Goal: Task Accomplishment & Management: Manage account settings

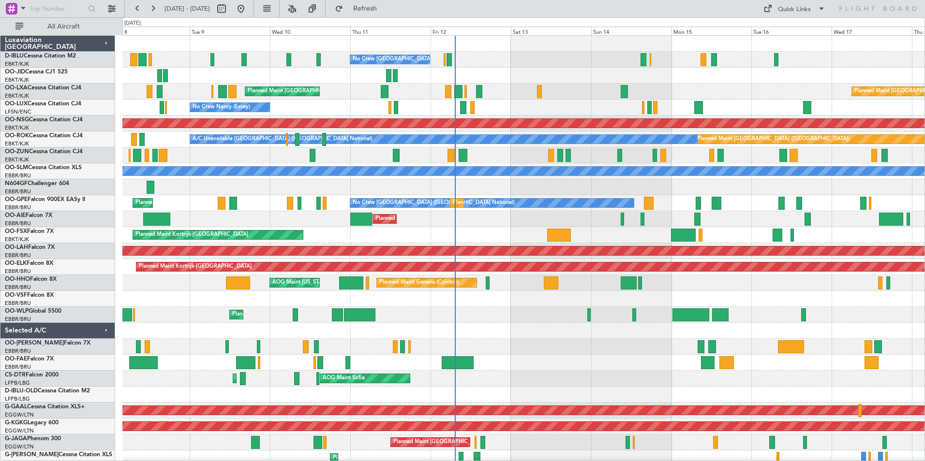
click at [766, 299] on div at bounding box center [523, 299] width 802 height 16
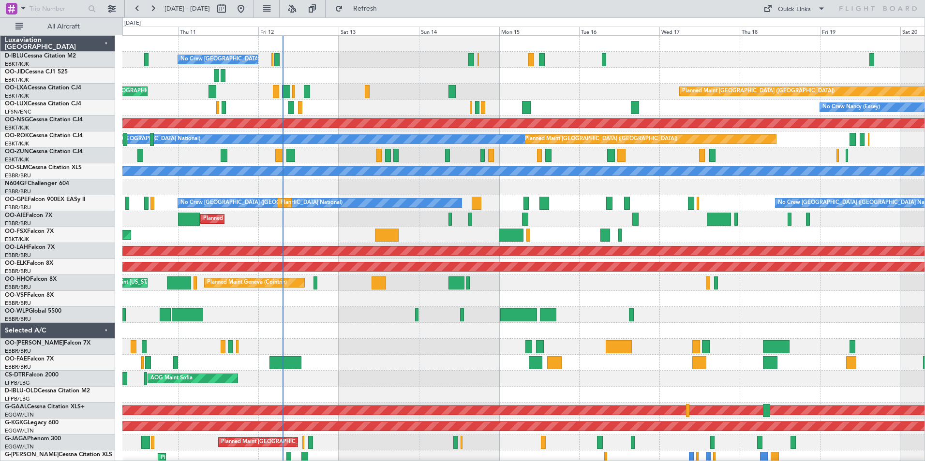
click at [584, 302] on div at bounding box center [523, 299] width 802 height 16
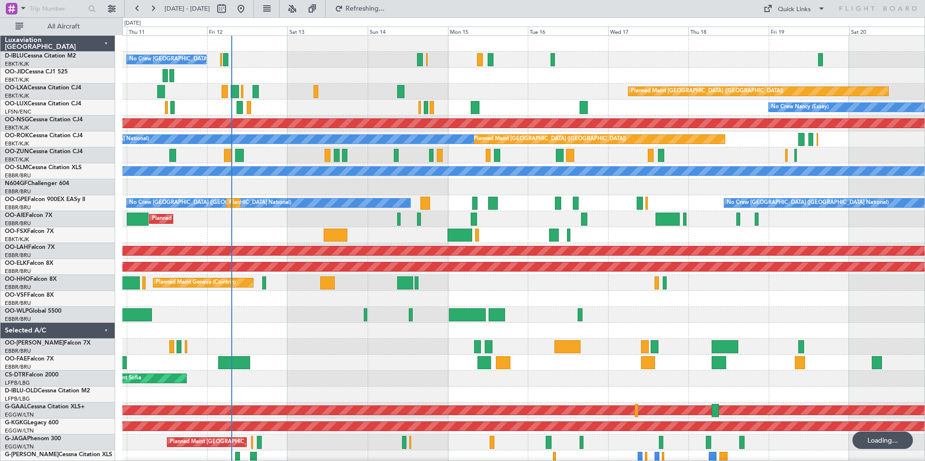
click at [456, 335] on div "No Crew [GEOGRAPHIC_DATA] ([GEOGRAPHIC_DATA] National) Planned Maint [GEOGRAPHI…" at bounding box center [523, 363] width 802 height 654
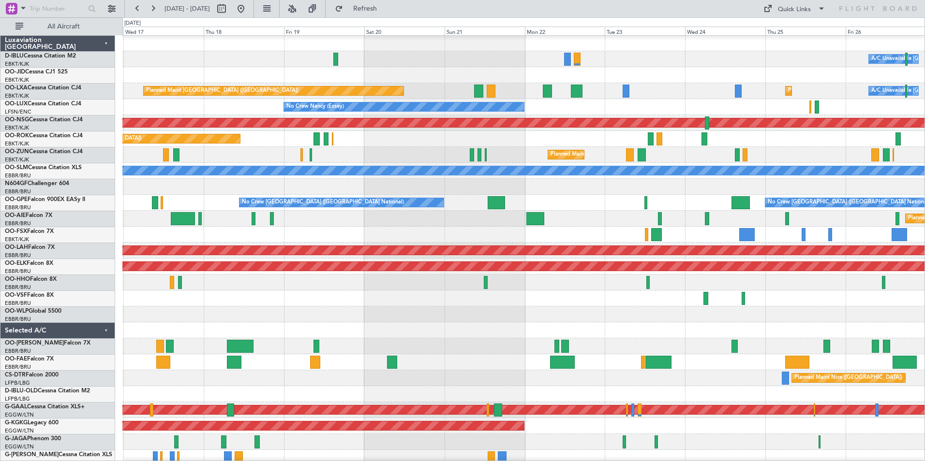
scroll to position [5, 0]
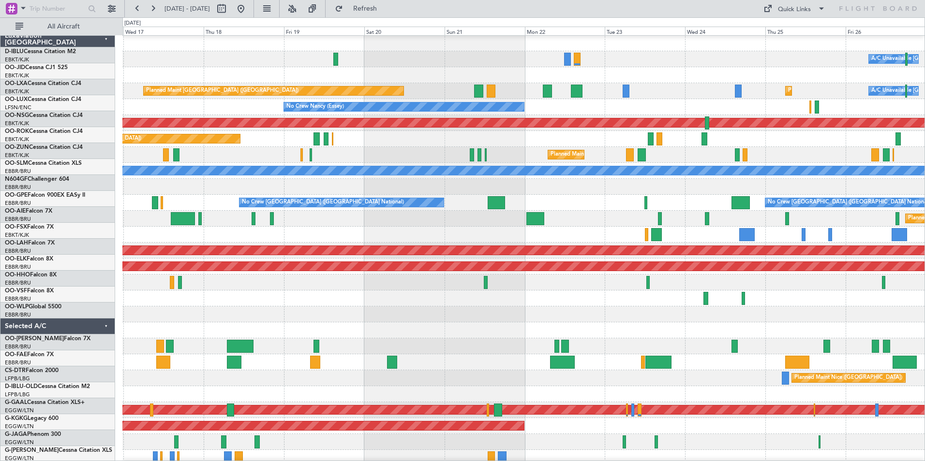
click at [323, 326] on div at bounding box center [523, 331] width 802 height 16
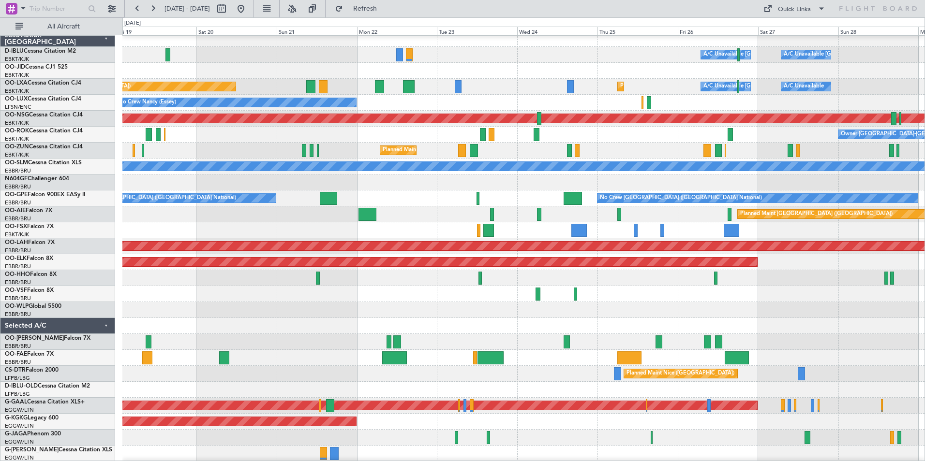
scroll to position [0, 0]
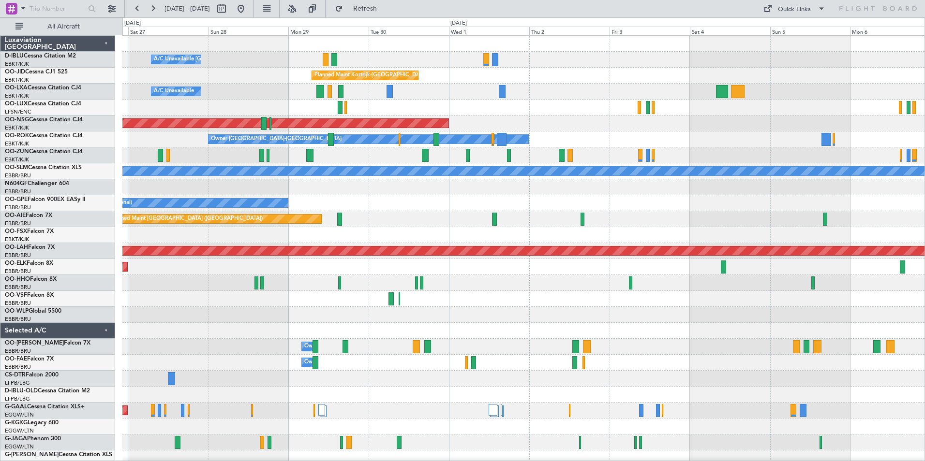
click at [231, 295] on div at bounding box center [523, 299] width 802 height 16
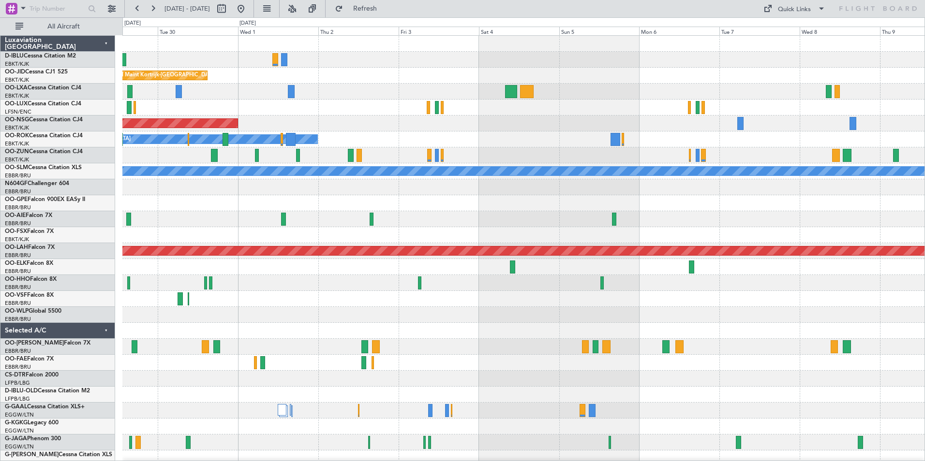
click at [122, 288] on div "A/C Unavailable [GEOGRAPHIC_DATA]-[GEOGRAPHIC_DATA] Planned Maint [GEOGRAPHIC_D…" at bounding box center [462, 239] width 925 height 444
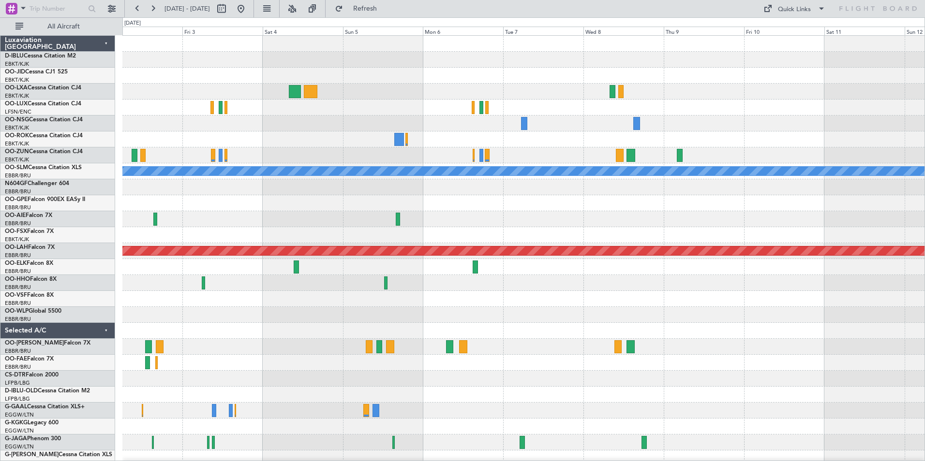
click at [124, 311] on div "Planned Maint Kortrijk-[GEOGRAPHIC_DATA] Planned Maint [GEOGRAPHIC_DATA] ([GEOG…" at bounding box center [523, 339] width 802 height 606
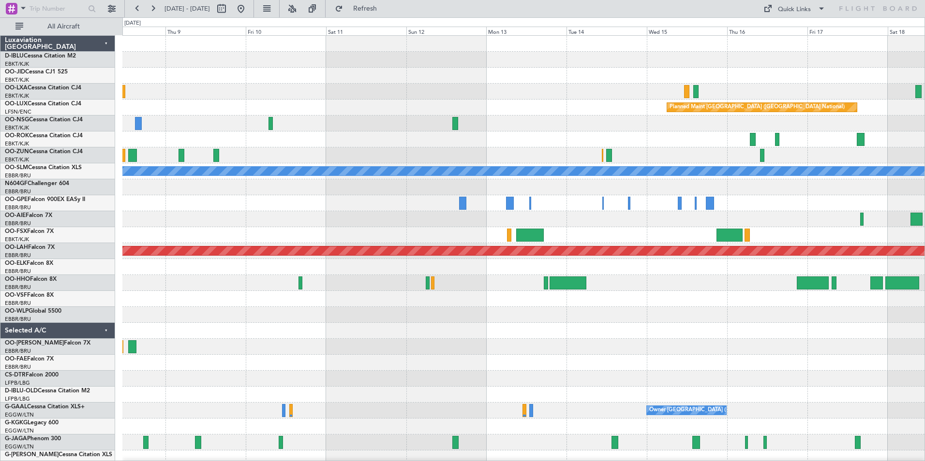
click at [149, 322] on div "Planned Maint [GEOGRAPHIC_DATA] ([GEOGRAPHIC_DATA] National) A/C Unavailable [G…" at bounding box center [523, 355] width 802 height 638
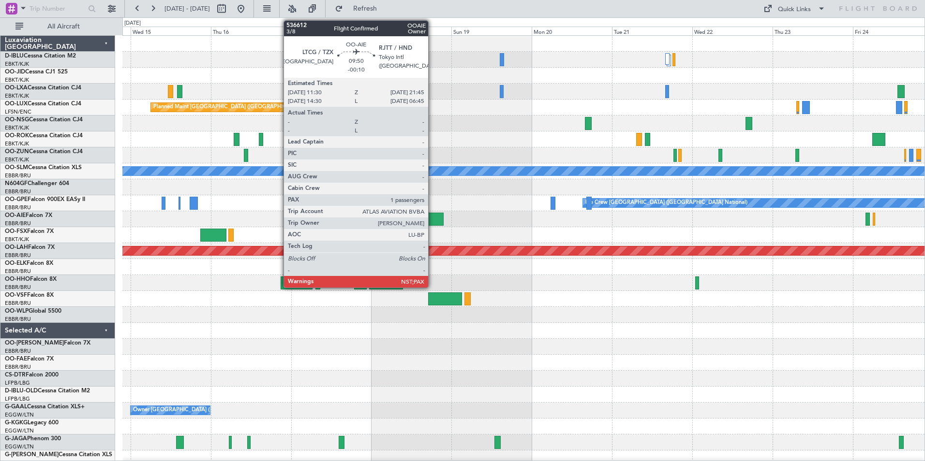
click at [432, 219] on div at bounding box center [426, 219] width 34 height 13
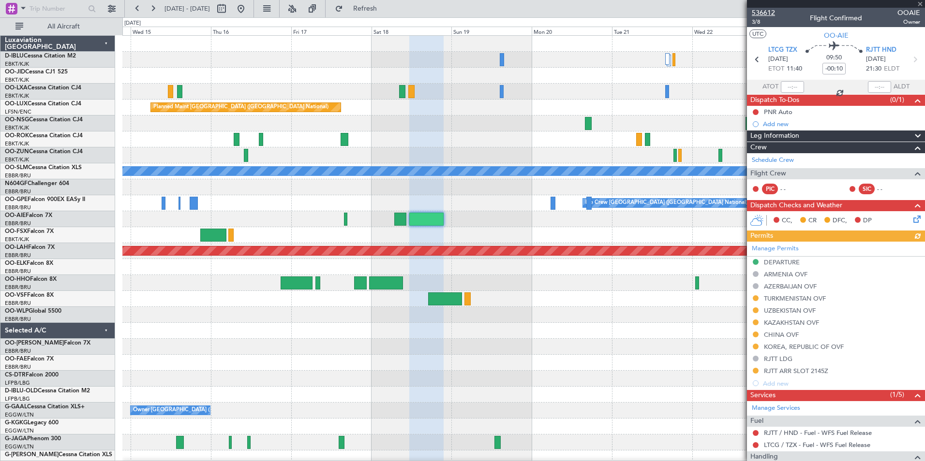
click at [773, 14] on span "536612" at bounding box center [763, 13] width 23 height 10
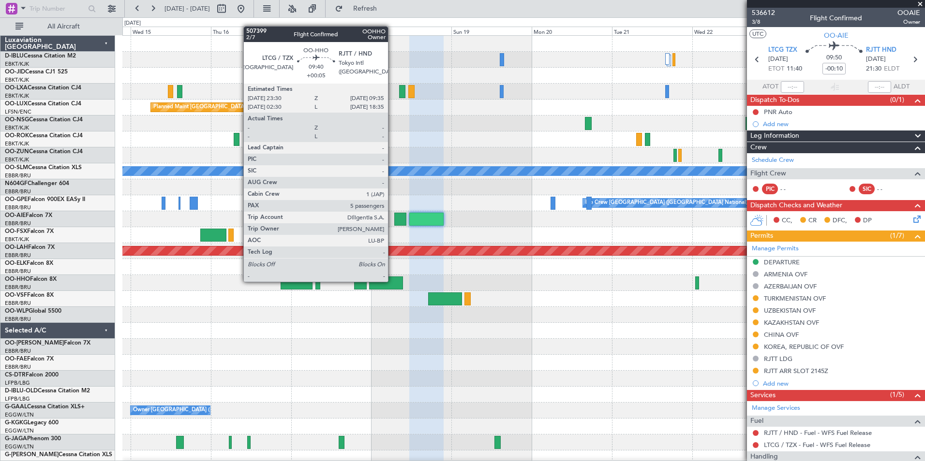
click at [392, 281] on div at bounding box center [386, 283] width 34 height 13
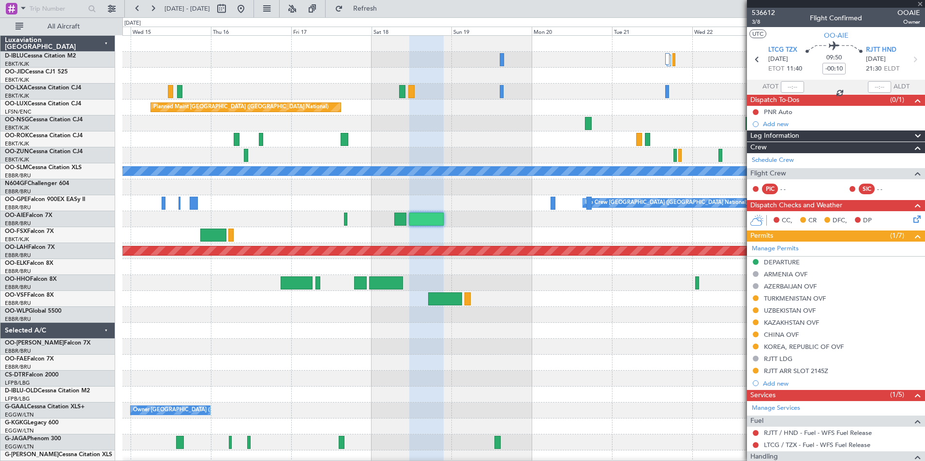
type input "+00:05"
type input "5"
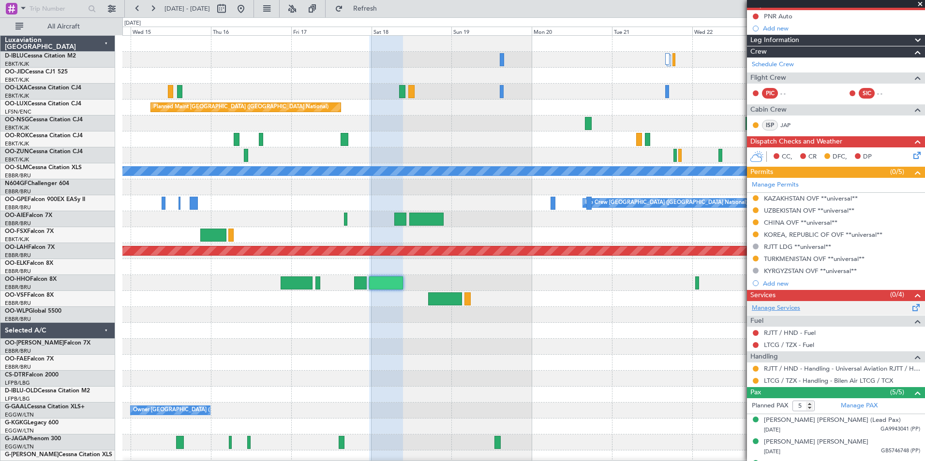
scroll to position [97, 0]
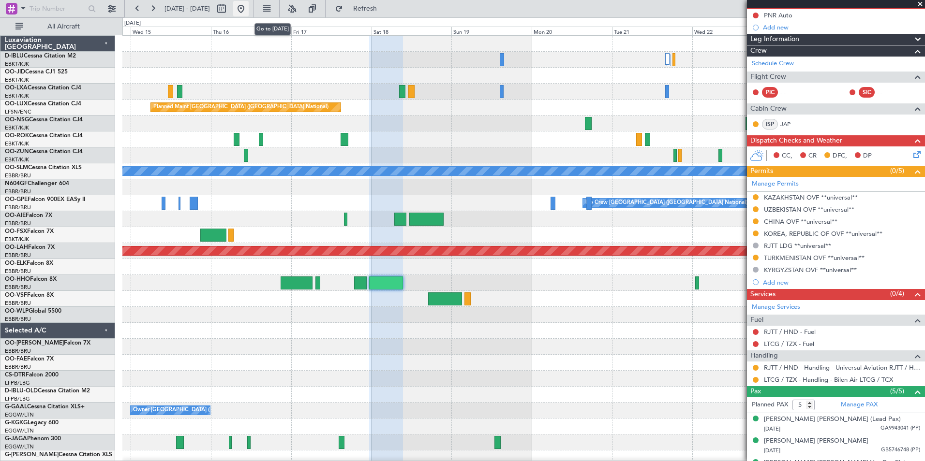
click at [249, 5] on button at bounding box center [240, 8] width 15 height 15
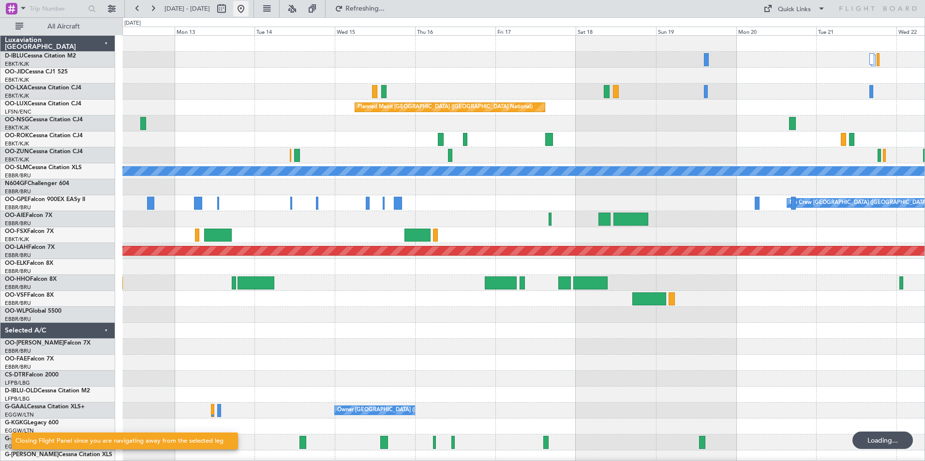
scroll to position [0, 0]
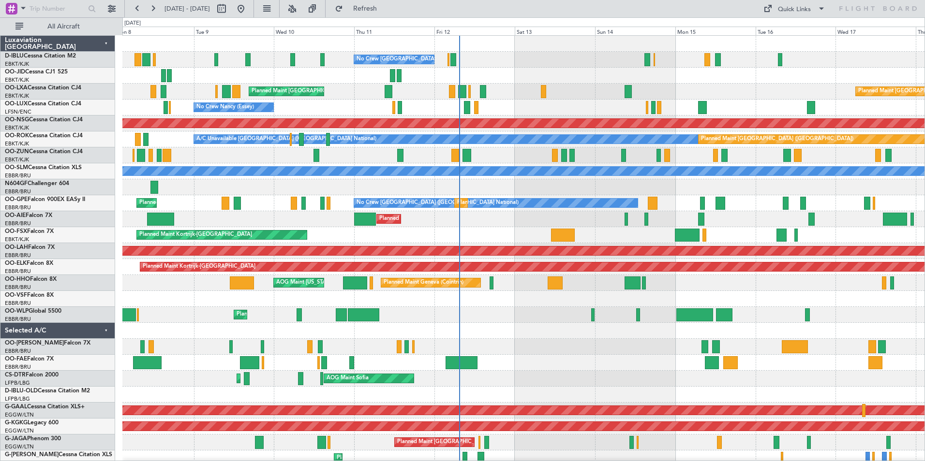
click at [524, 320] on div "Planned Maint Liege" at bounding box center [523, 315] width 802 height 16
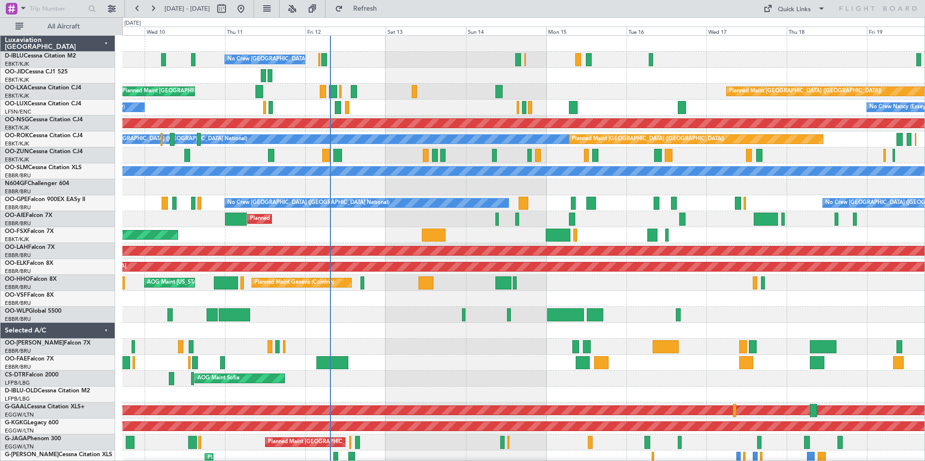
click at [288, 315] on div "No Crew [GEOGRAPHIC_DATA] ([GEOGRAPHIC_DATA] National) Planned Maint [GEOGRAPHI…" at bounding box center [523, 371] width 802 height 670
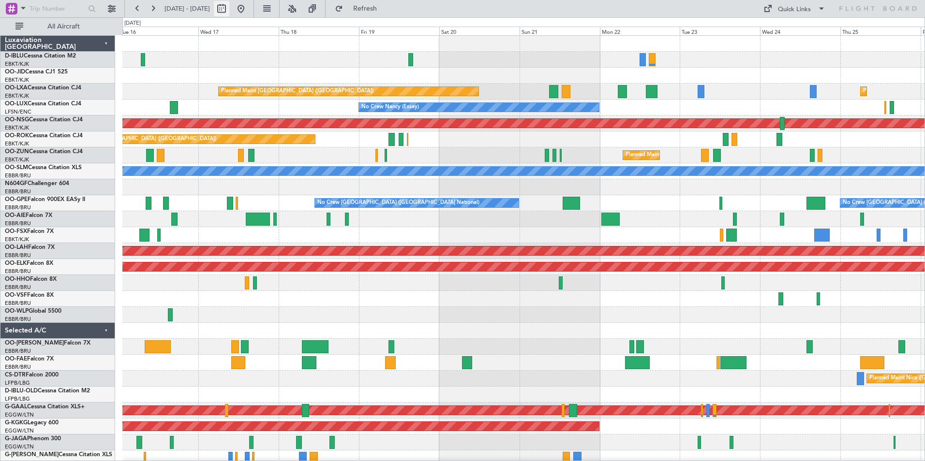
click at [229, 7] on button at bounding box center [221, 8] width 15 height 15
select select "9"
select select "2025"
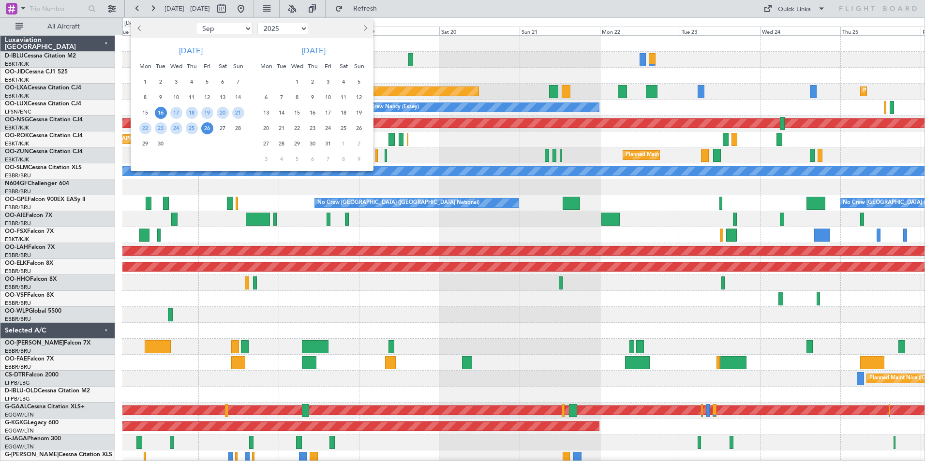
click at [236, 26] on select "Jan Feb Mar Apr May Jun [DATE] Aug Sep Oct Nov Dec" at bounding box center [224, 29] width 57 height 12
select select "12"
click at [196, 23] on select "Jan Feb Mar Apr May Jun [DATE] Aug Sep Oct Nov Dec" at bounding box center [224, 29] width 57 height 12
click at [207, 93] on span "12" at bounding box center [207, 97] width 12 height 12
click at [206, 130] on span "26" at bounding box center [207, 128] width 12 height 12
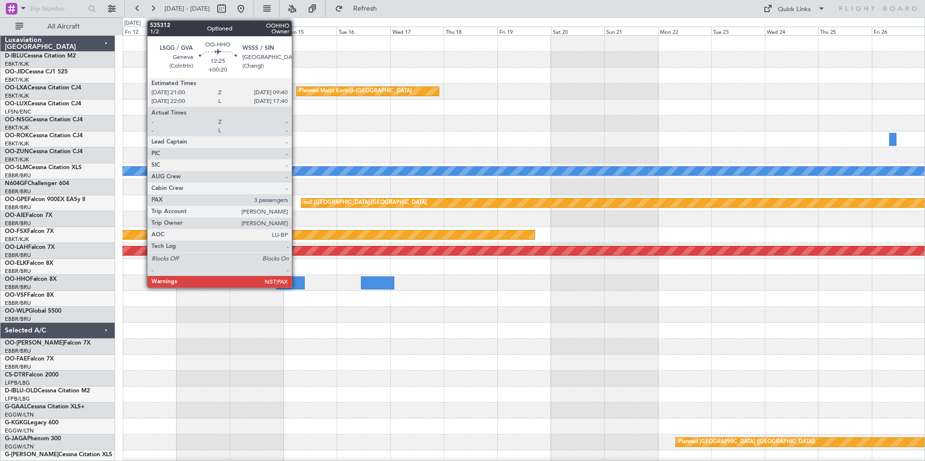
click at [296, 281] on div at bounding box center [290, 283] width 29 height 13
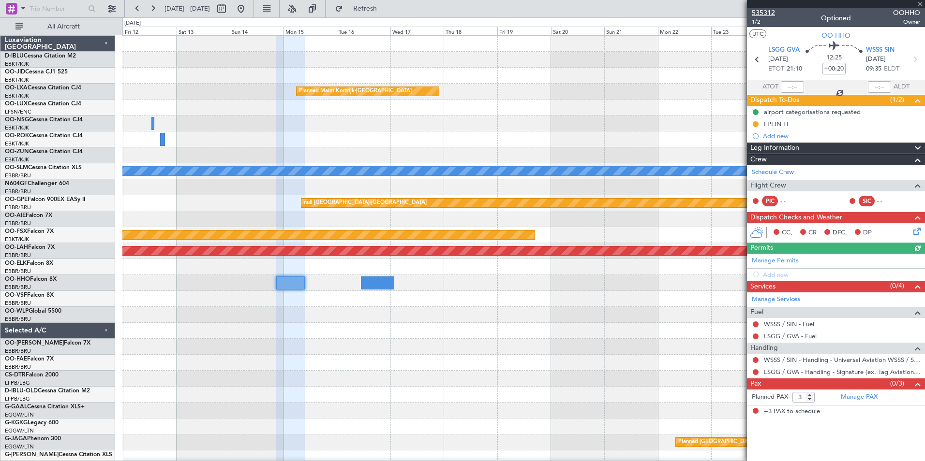
click at [764, 17] on span "535312" at bounding box center [763, 13] width 23 height 10
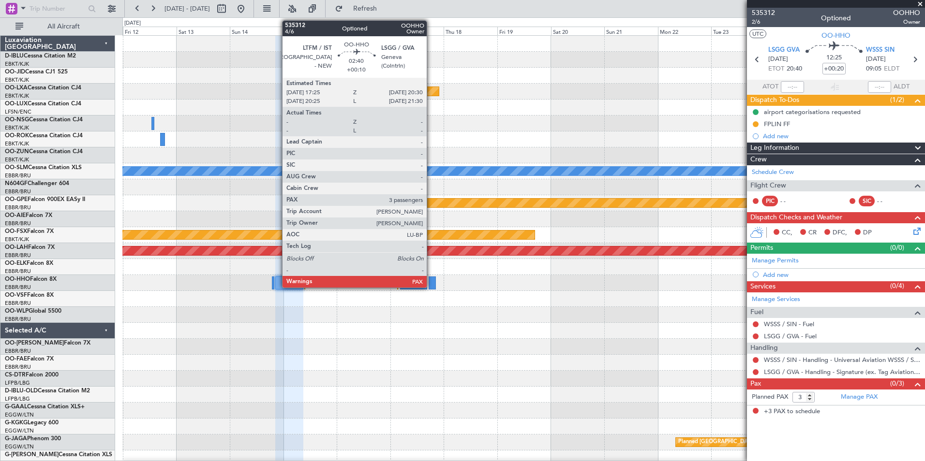
click at [431, 286] on div at bounding box center [431, 283] width 7 height 13
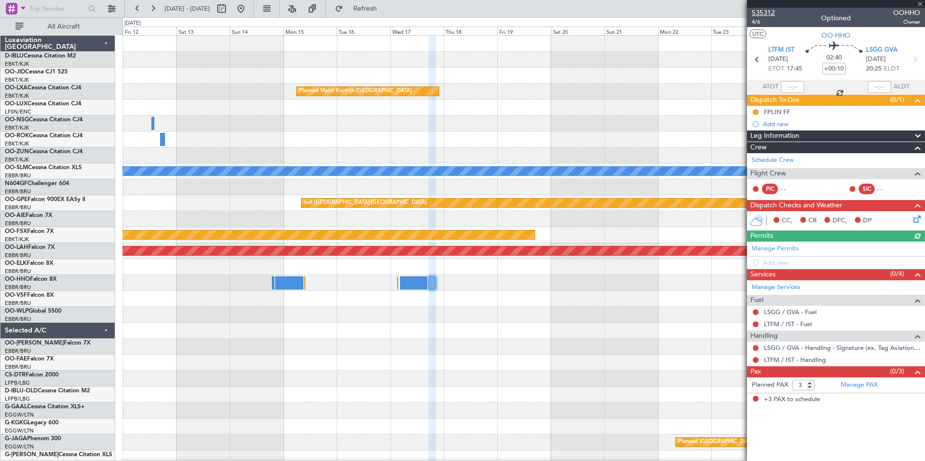
click at [767, 15] on span "535312" at bounding box center [763, 13] width 23 height 10
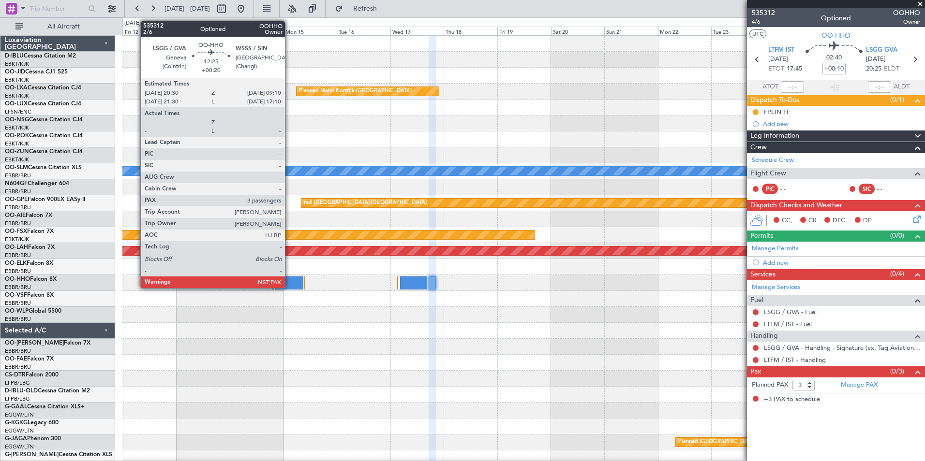
click at [289, 287] on div at bounding box center [289, 283] width 29 height 13
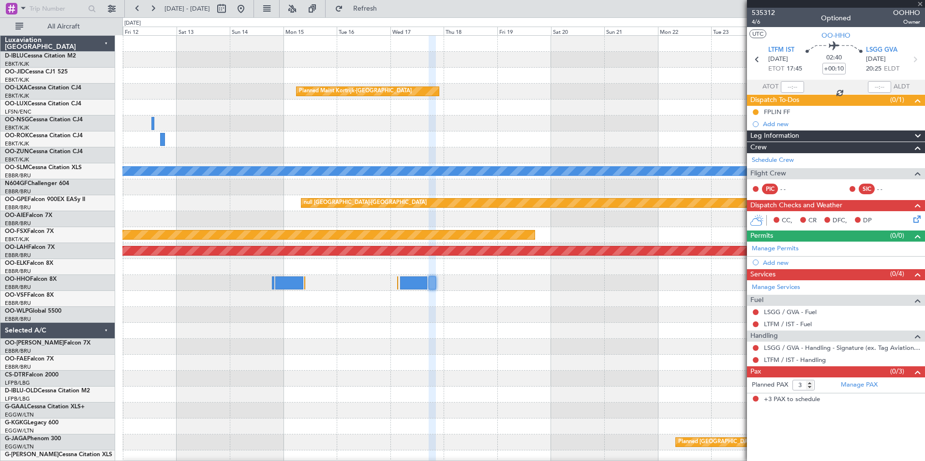
type input "+00:20"
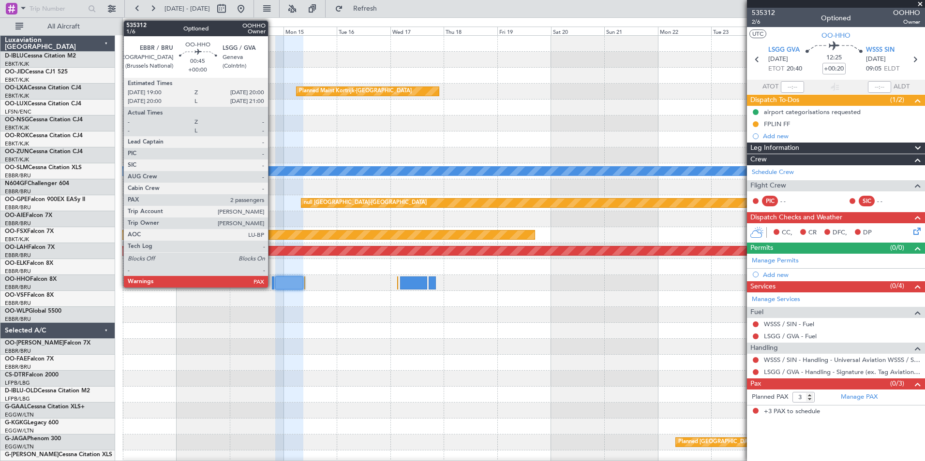
click at [272, 280] on div at bounding box center [273, 283] width 2 height 13
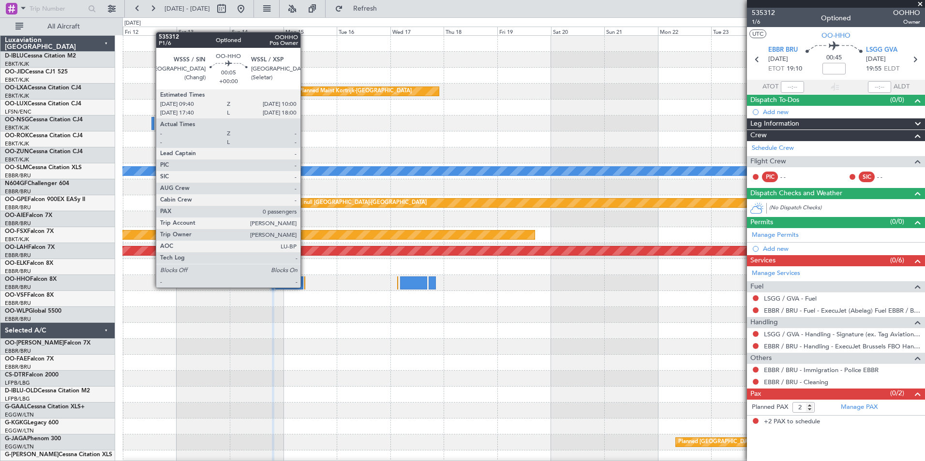
click at [305, 287] on div at bounding box center [304, 283] width 1 height 13
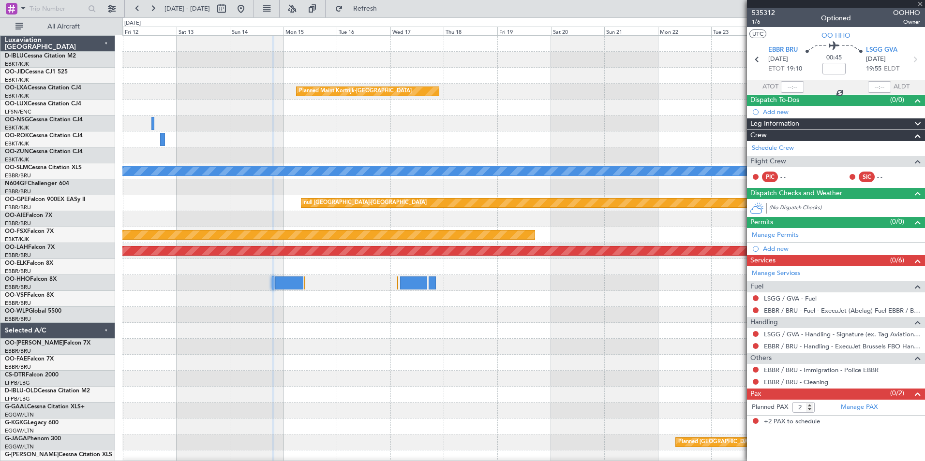
type input "0"
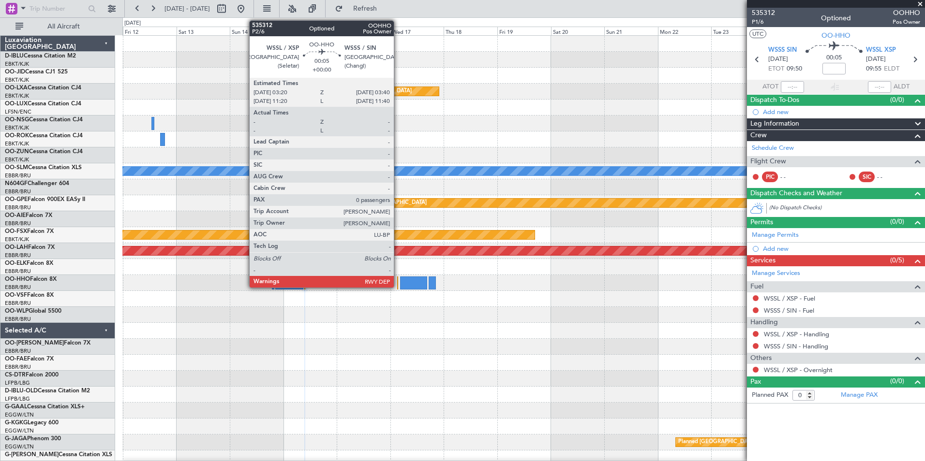
click at [398, 286] on div at bounding box center [397, 283] width 1 height 13
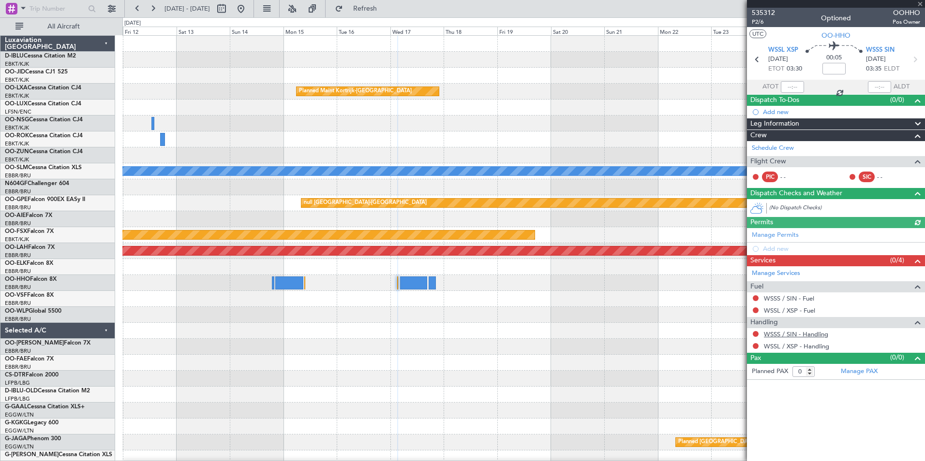
click at [813, 335] on link "WSSS / SIN - Handling" at bounding box center [796, 334] width 64 height 8
click at [778, 349] on link "WSSL / XSP - Handling" at bounding box center [796, 346] width 65 height 8
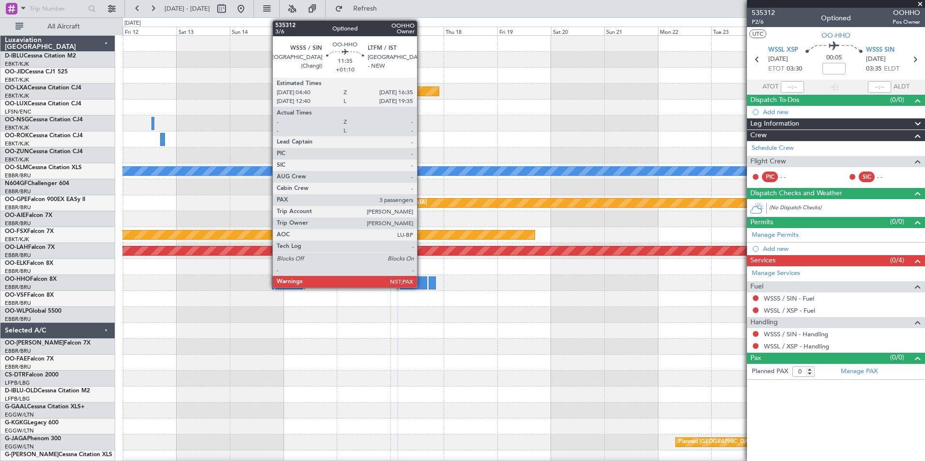
click at [420, 283] on div at bounding box center [413, 283] width 27 height 13
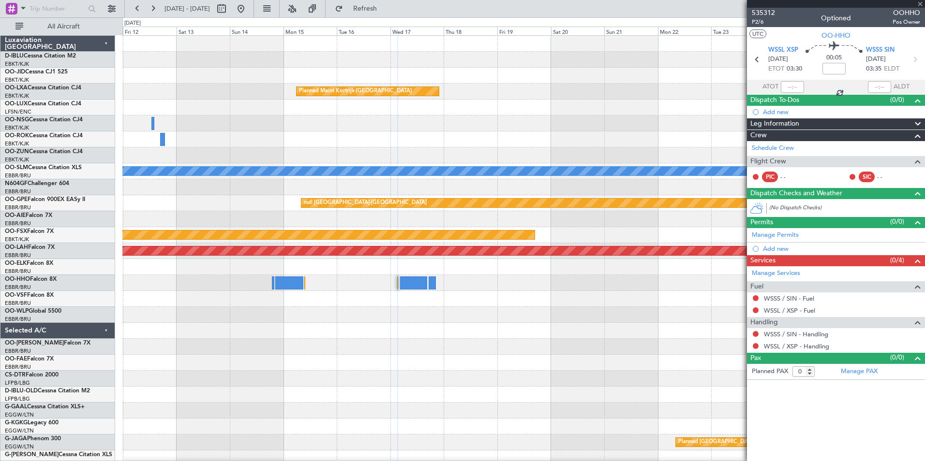
type input "+01:10"
type input "3"
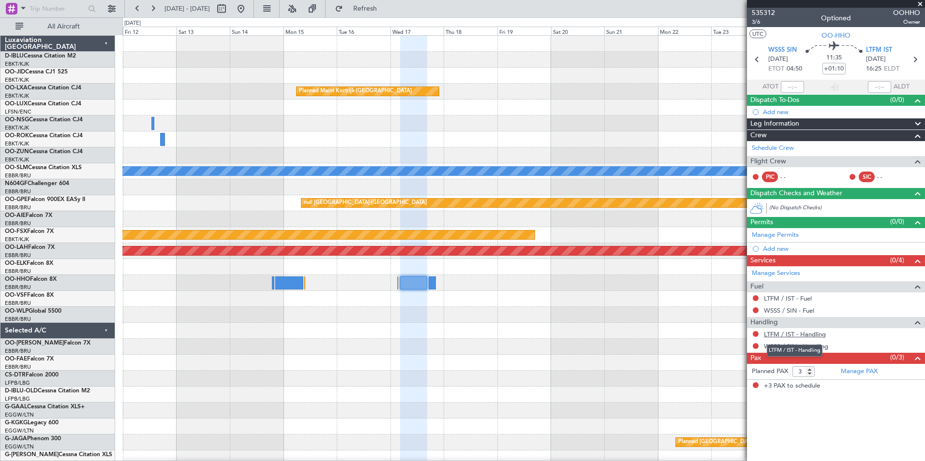
click at [805, 336] on link "LTFM / IST - Handling" at bounding box center [795, 334] width 62 height 8
click at [783, 344] on link "WSSS / SIN - Handling" at bounding box center [796, 346] width 64 height 8
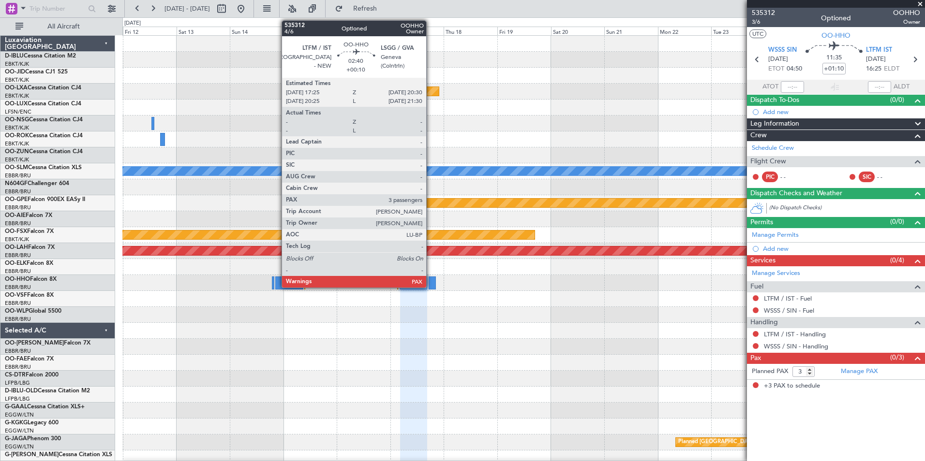
click at [430, 278] on div at bounding box center [431, 283] width 7 height 13
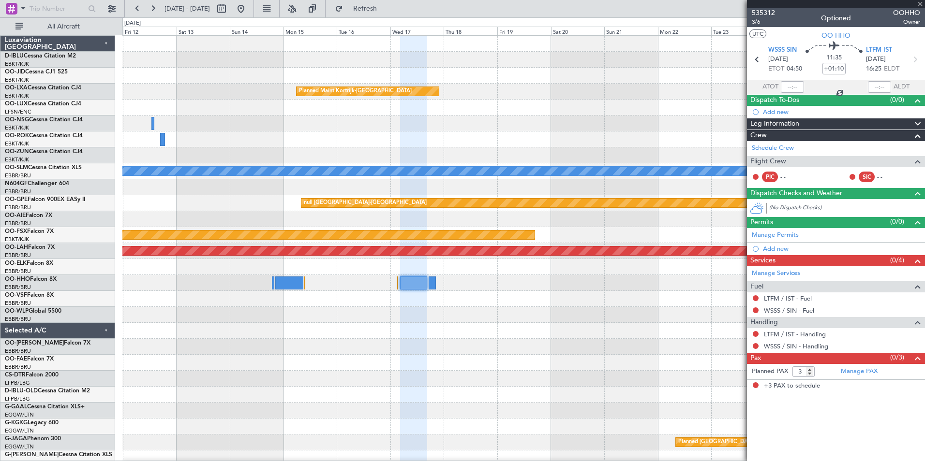
type input "+00:10"
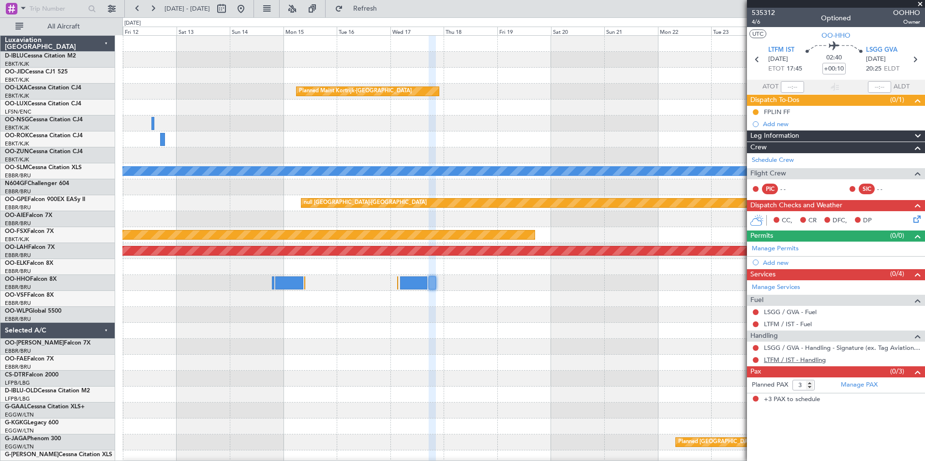
click at [782, 360] on link "LTFM / IST - Handling" at bounding box center [795, 360] width 62 height 8
click at [858, 388] on link "Manage PAX" at bounding box center [858, 386] width 37 height 10
click at [767, 16] on span "535312" at bounding box center [763, 13] width 23 height 10
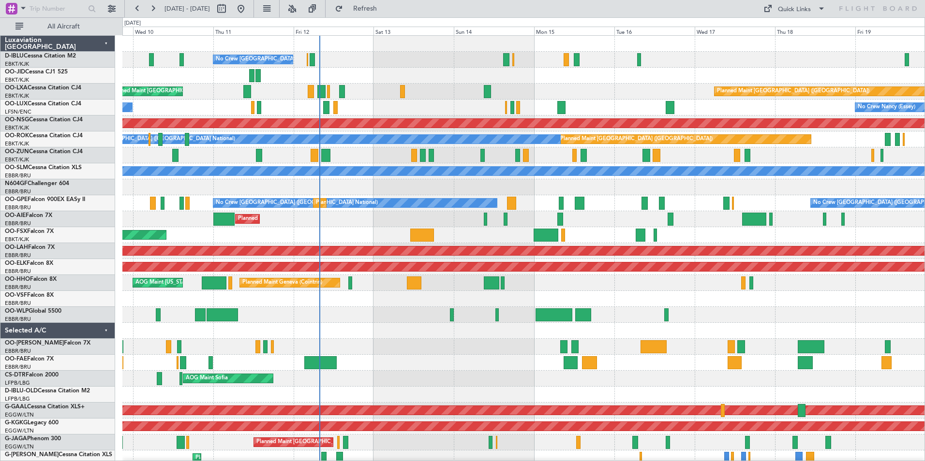
click at [531, 366] on div "No Crew [GEOGRAPHIC_DATA] ([GEOGRAPHIC_DATA] National) Planned Maint [GEOGRAPHI…" at bounding box center [523, 363] width 802 height 654
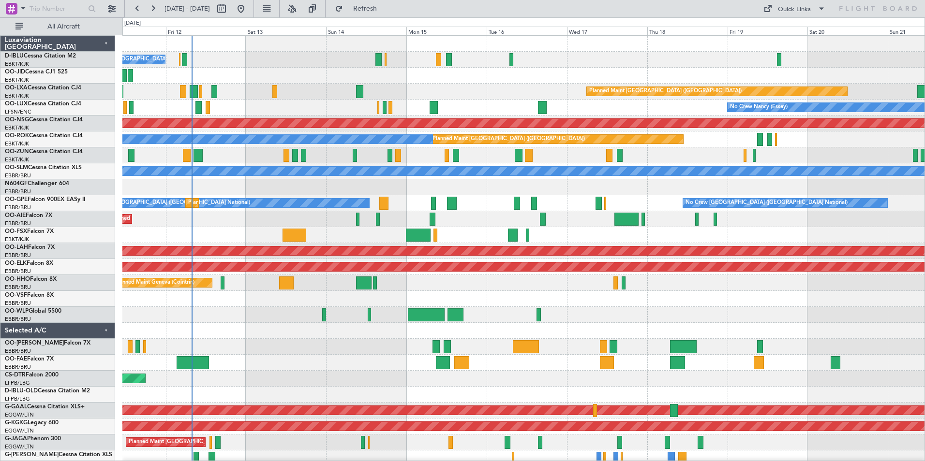
click at [299, 322] on div "No Crew Brussels (Brussels National) Planned Maint Paris (Le Bourget) Planned M…" at bounding box center [523, 371] width 802 height 670
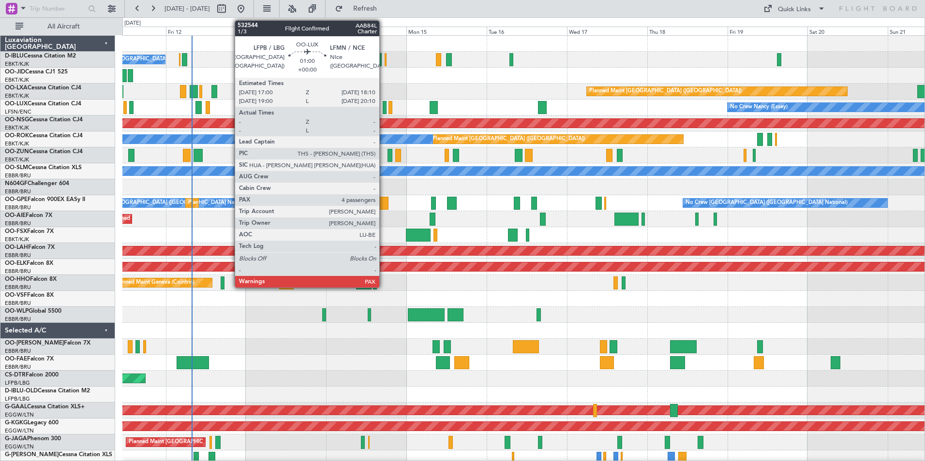
click at [383, 105] on div at bounding box center [385, 107] width 4 height 13
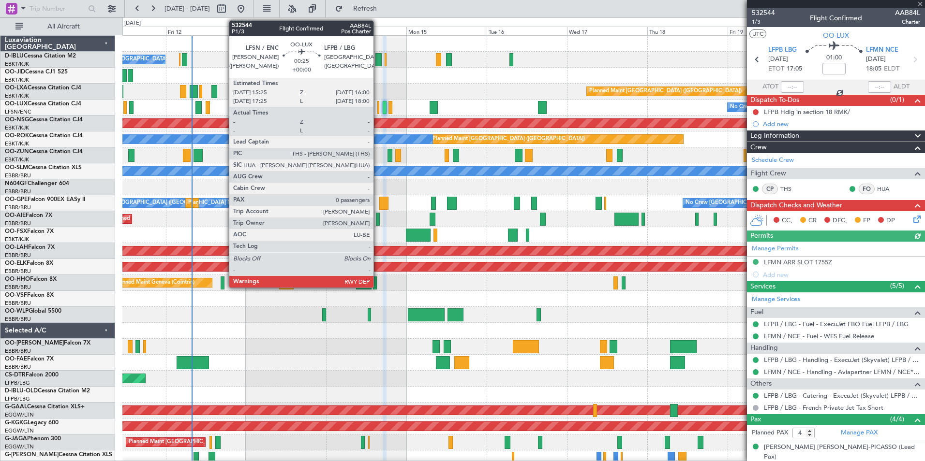
click at [378, 105] on div at bounding box center [378, 107] width 2 height 13
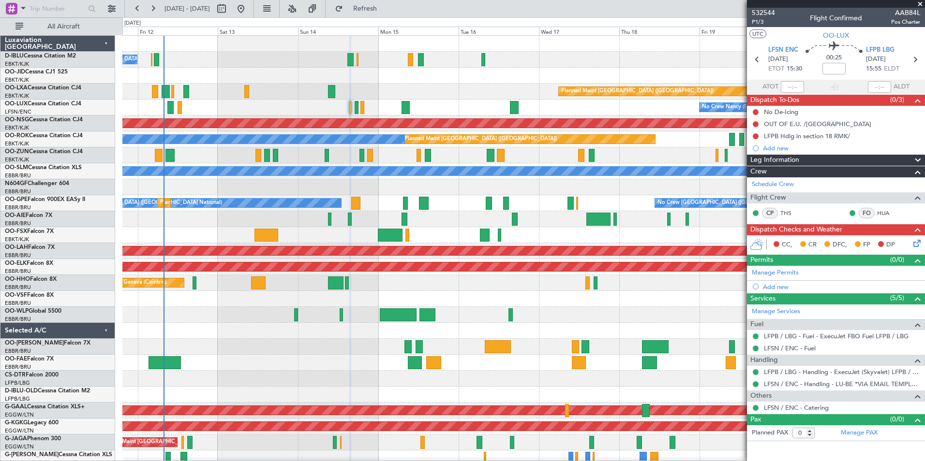
click at [306, 356] on div at bounding box center [523, 363] width 802 height 16
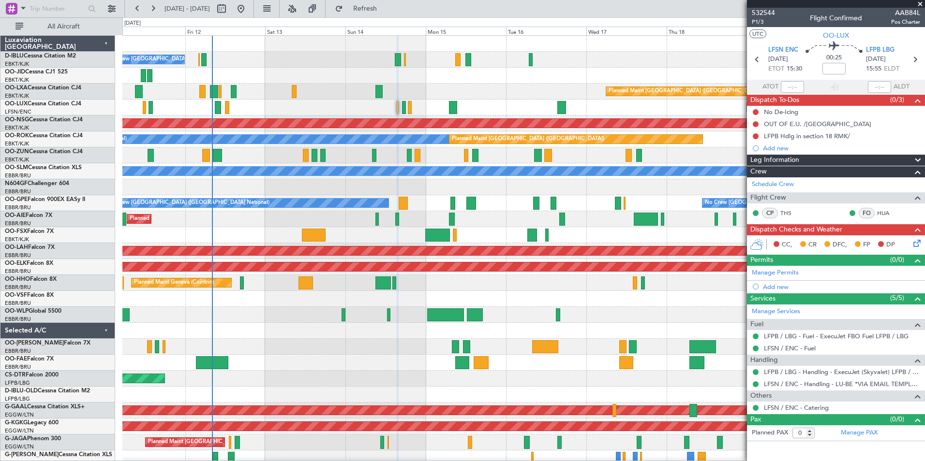
click at [356, 357] on div "No Crew Brussels (Brussels National) Planned Maint Paris (Le Bourget) Planned M…" at bounding box center [523, 371] width 802 height 670
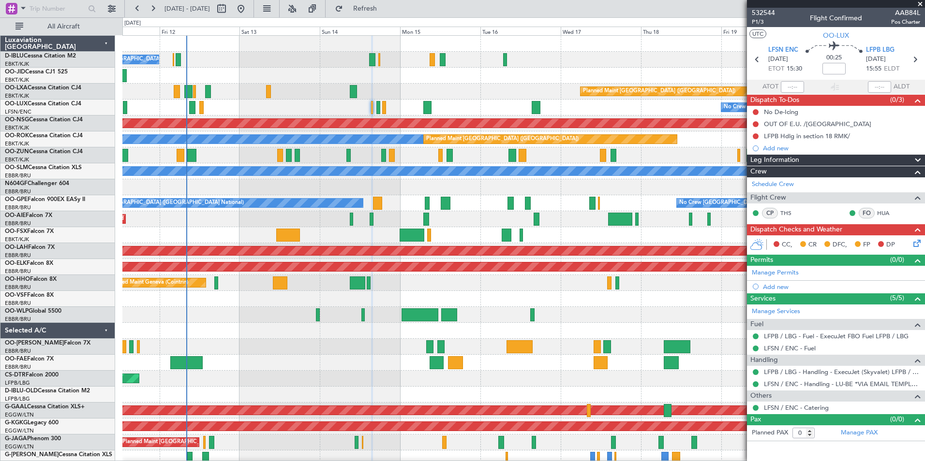
click at [345, 364] on div at bounding box center [523, 363] width 802 height 16
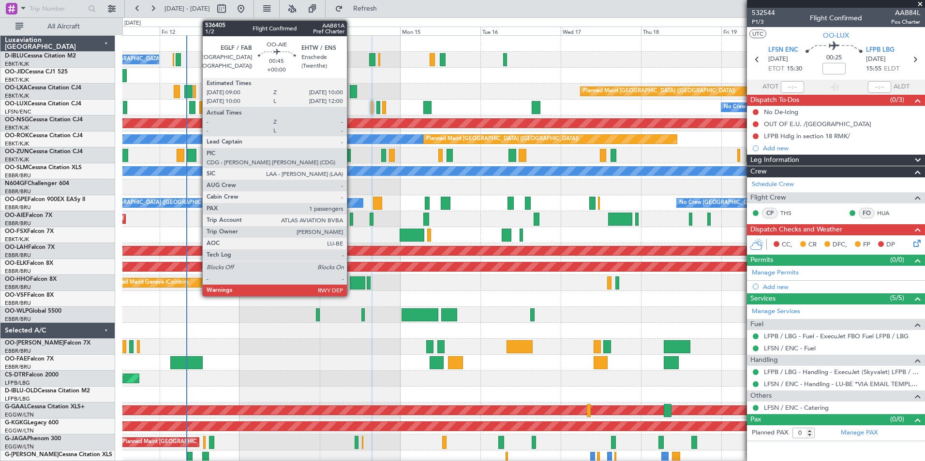
click at [351, 221] on div at bounding box center [351, 219] width 3 height 13
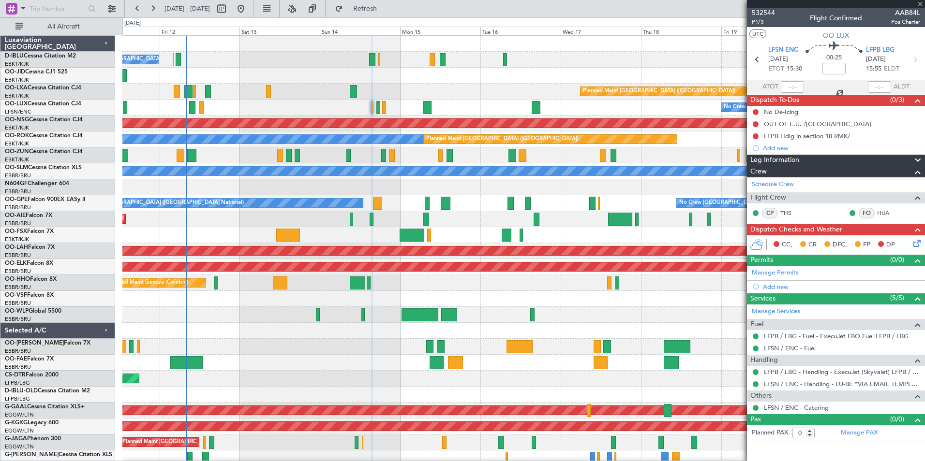
type input "1"
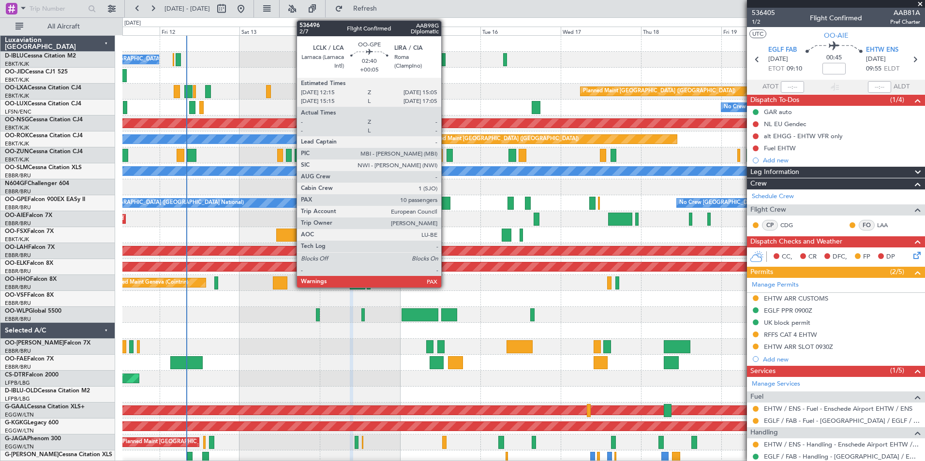
click at [445, 207] on div at bounding box center [446, 203] width 10 height 13
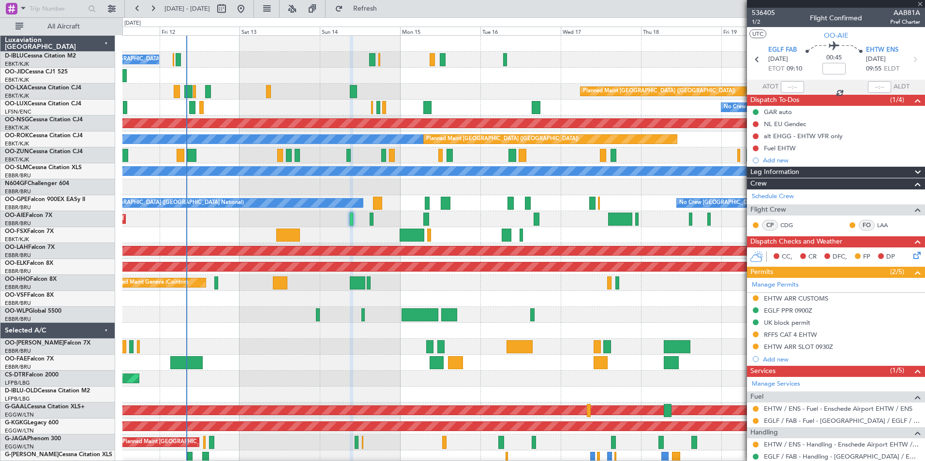
type input "+00:05"
type input "10"
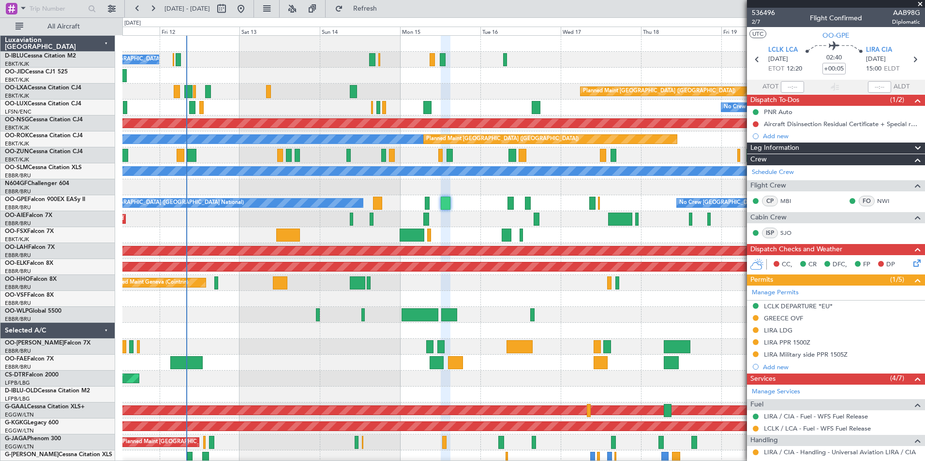
scroll to position [48, 0]
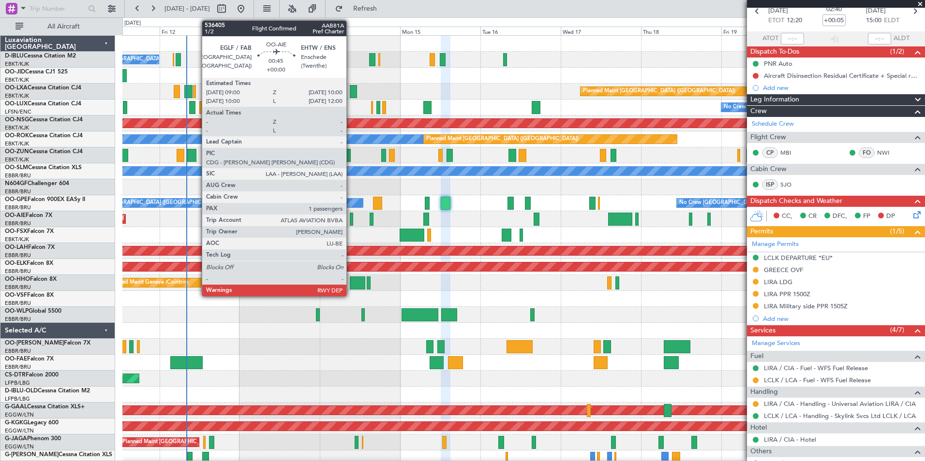
click at [351, 218] on div at bounding box center [351, 219] width 3 height 13
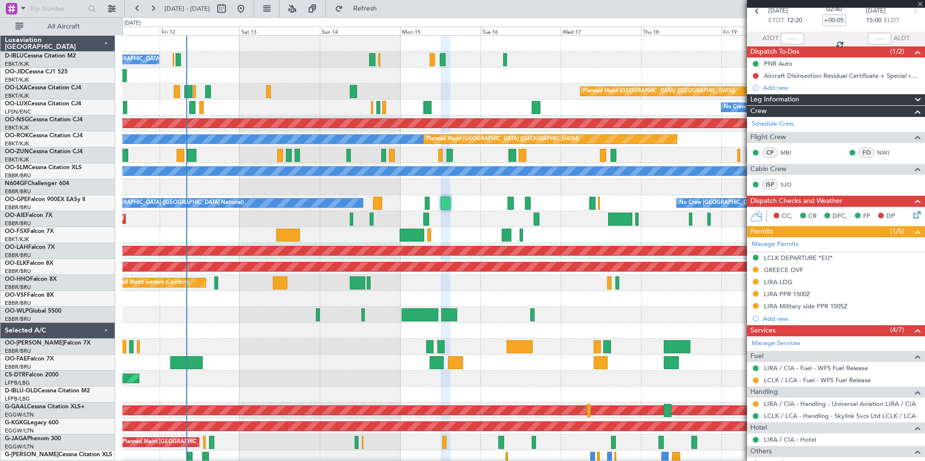
type input "1"
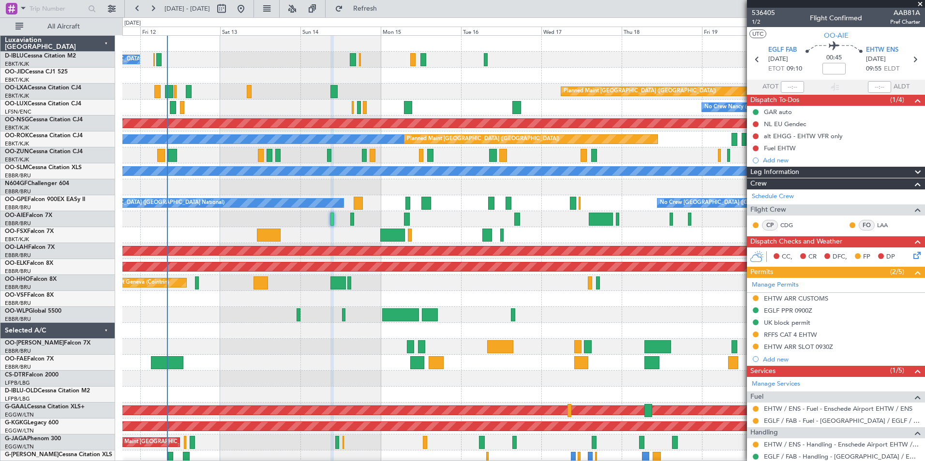
click at [478, 321] on div "Planned Maint Liege" at bounding box center [523, 315] width 802 height 16
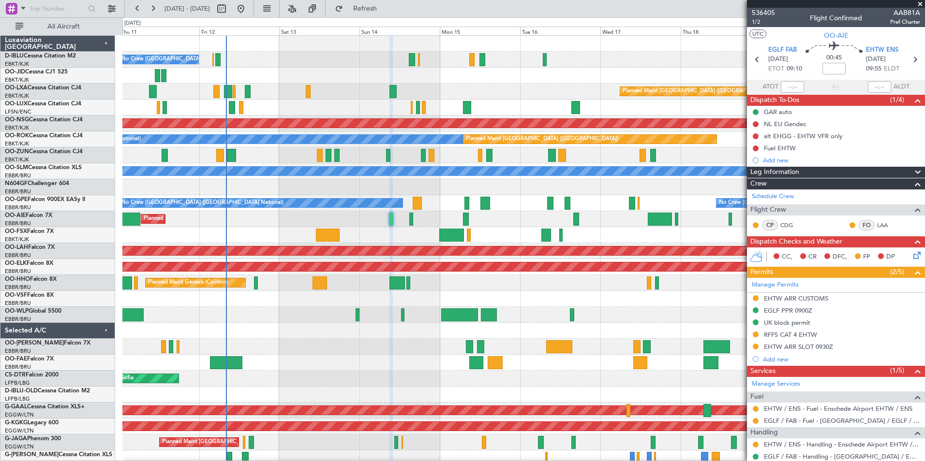
click at [519, 299] on div "No Crew Brussels (Brussels National) Planned Maint Paris (Le Bourget) Planned M…" at bounding box center [523, 355] width 802 height 638
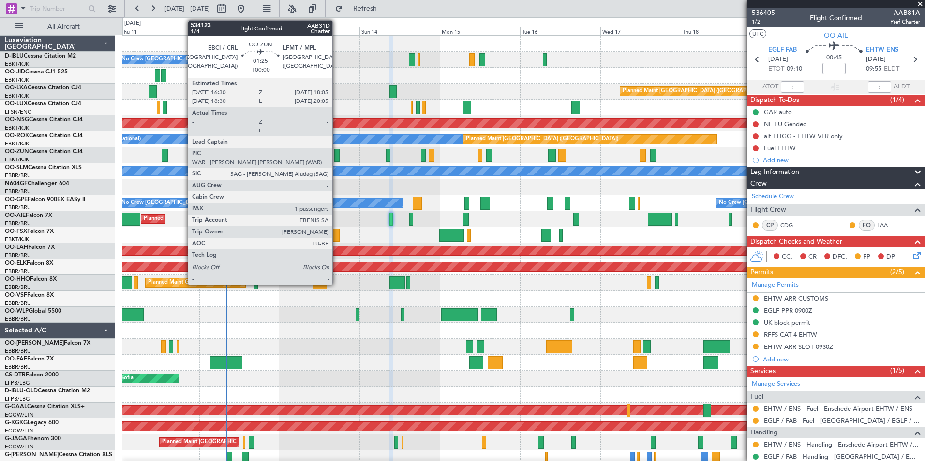
click at [337, 156] on div at bounding box center [336, 155] width 5 height 13
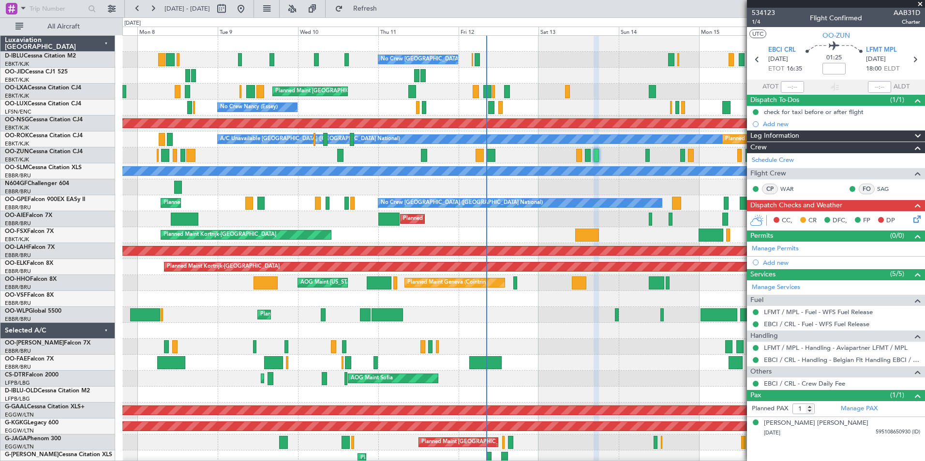
click at [493, 224] on div "No Crew Brussels (Brussels National) Planned Maint Paris (Le Bourget) Planned M…" at bounding box center [523, 363] width 802 height 654
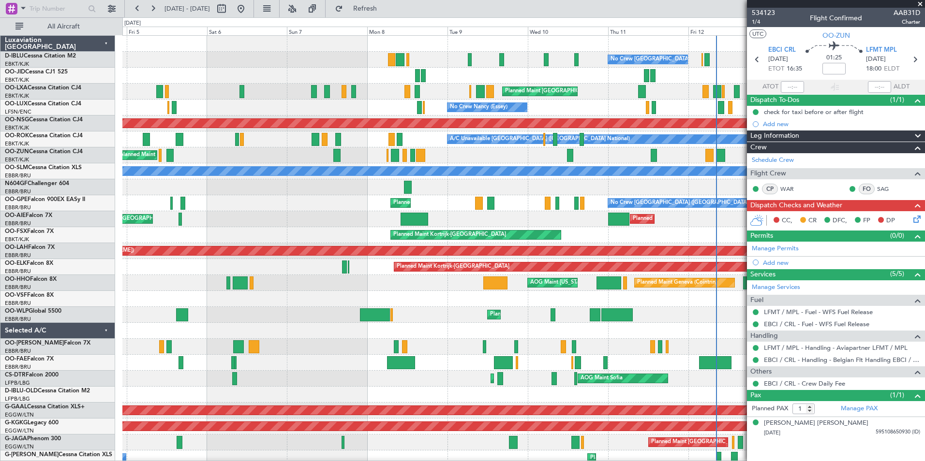
click at [658, 239] on div "Planned Maint Kortrijk-[GEOGRAPHIC_DATA]" at bounding box center [523, 235] width 802 height 16
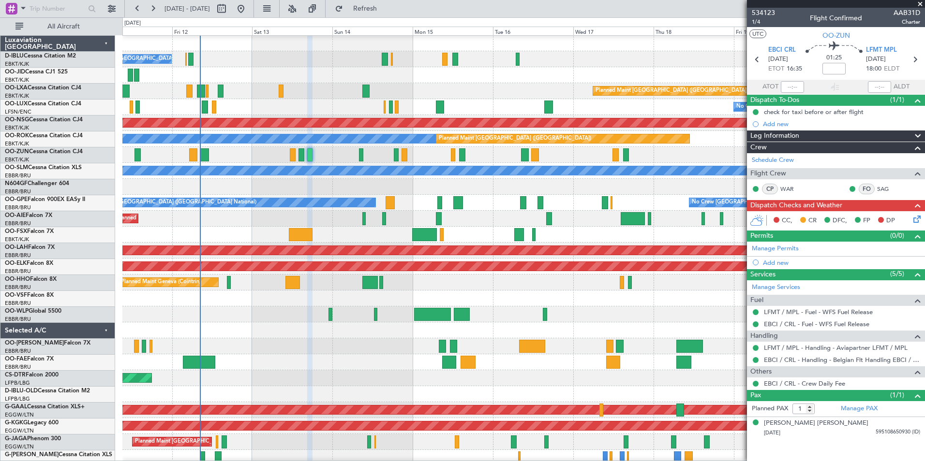
scroll to position [0, 0]
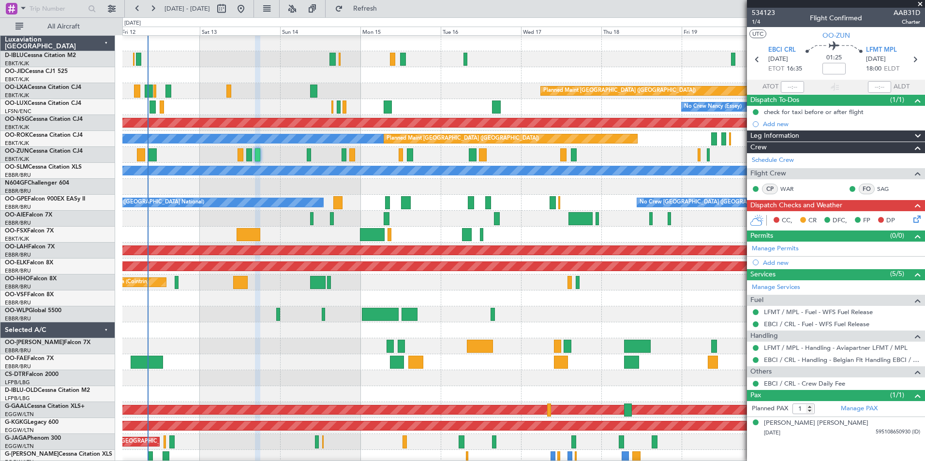
click at [369, 241] on div "Planned Maint Kortrijk-[GEOGRAPHIC_DATA]" at bounding box center [523, 235] width 802 height 16
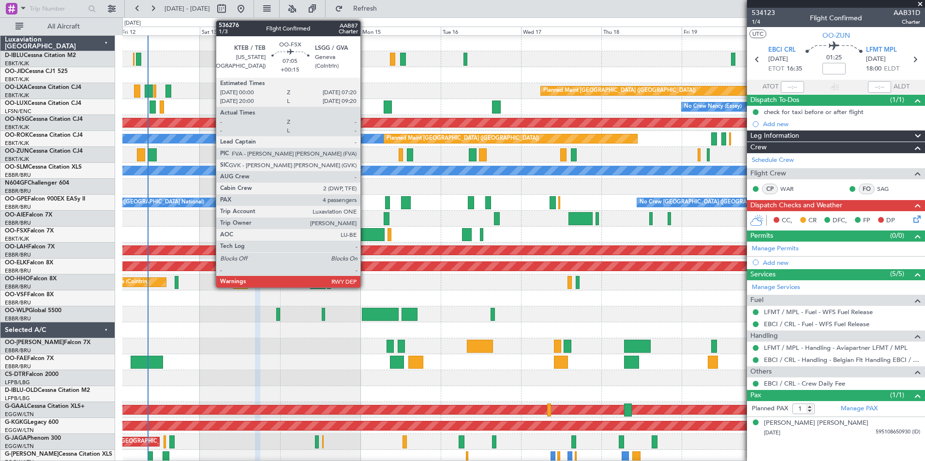
click at [365, 233] on div at bounding box center [372, 234] width 25 height 13
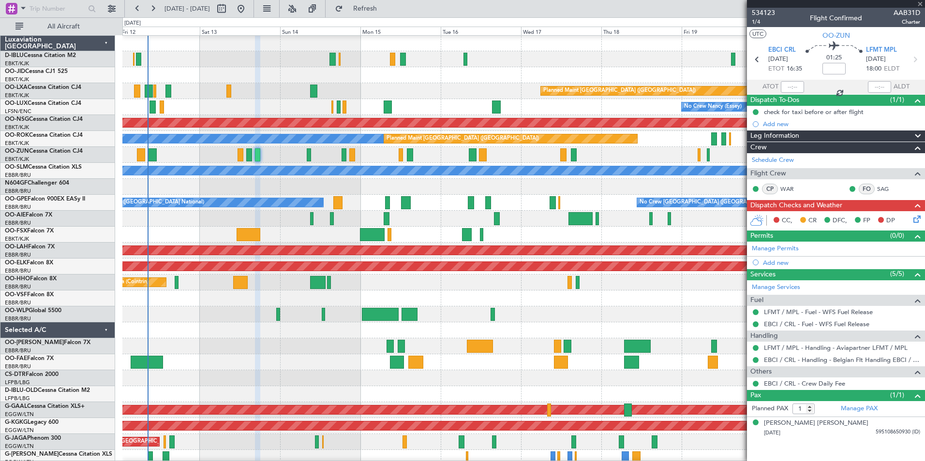
type input "+00:15"
type input "4"
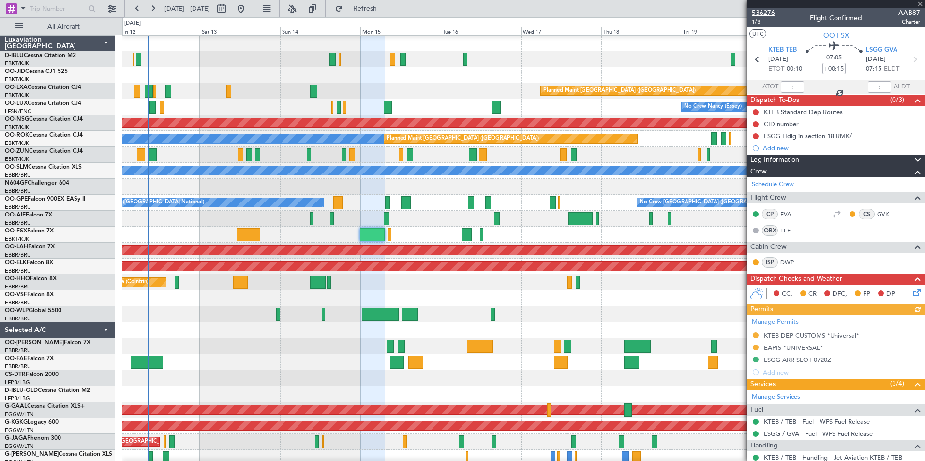
click at [759, 8] on span "536276" at bounding box center [763, 13] width 23 height 10
